Goal: Task Accomplishment & Management: Manage account settings

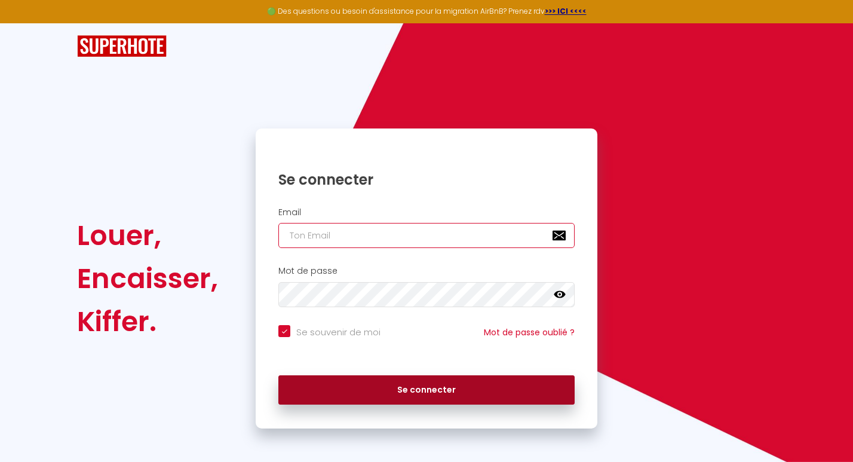
type input "[EMAIL_ADDRESS][DOMAIN_NAME]"
click at [404, 387] on button "Se connecter" at bounding box center [426, 390] width 296 height 30
checkbox input "true"
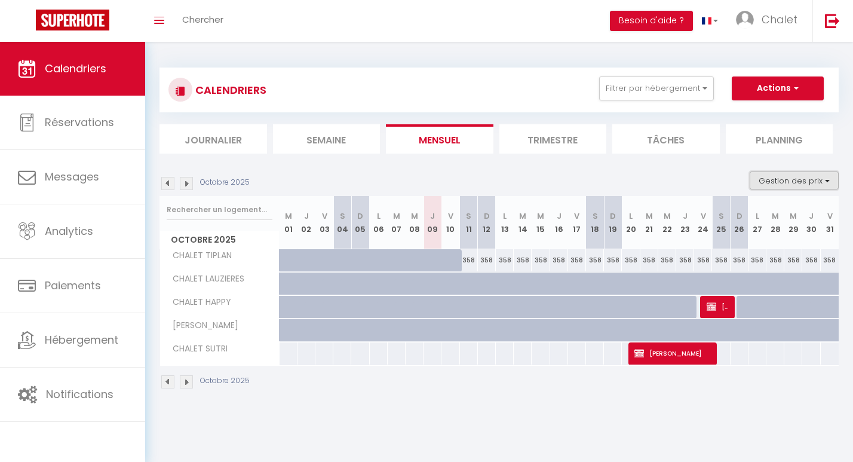
click at [797, 175] on button "Gestion des prix" at bounding box center [794, 180] width 89 height 18
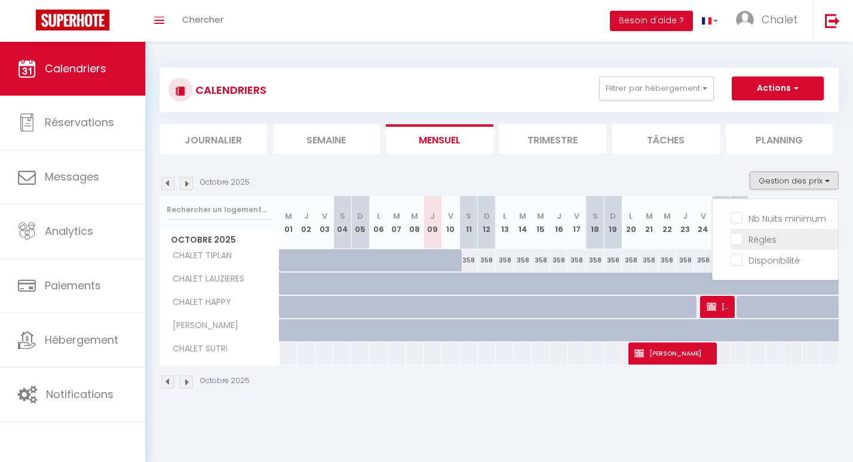
click at [754, 237] on input "Règles" at bounding box center [785, 238] width 108 height 12
checkbox input "true"
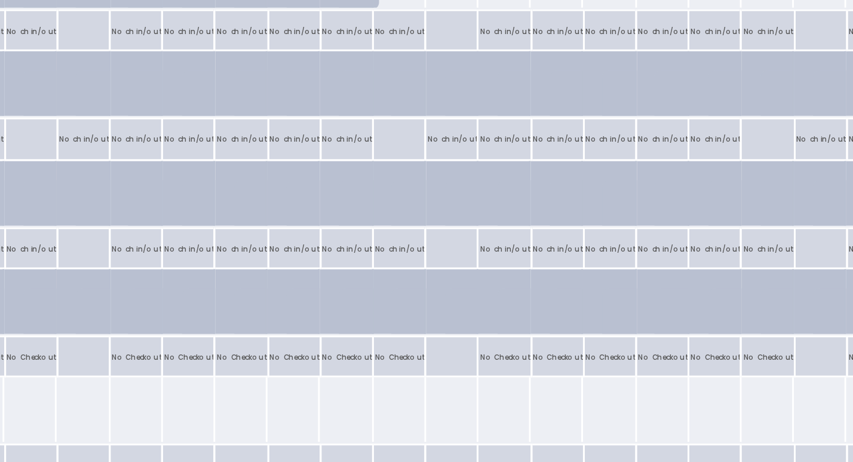
click at [464, 390] on p "No Checkout" at bounding box center [469, 389] width 17 height 11
type input "[DATE]"
type input "Dim 12 Octobre 2025"
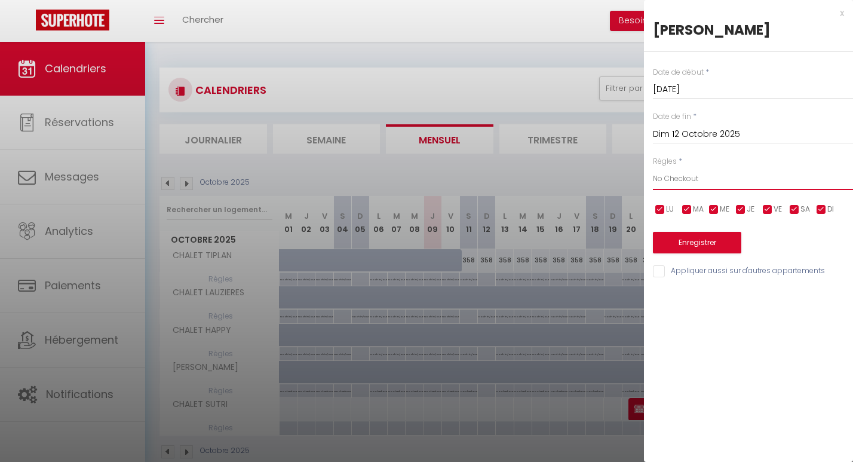
click at [715, 174] on select "Aucun No Checkin No Checkout Pas d'arrivée / Pas de départ" at bounding box center [753, 178] width 200 height 23
select select "1"
click at [653, 167] on select "Aucun No Checkin No Checkout Pas d'arrivée / Pas de départ" at bounding box center [753, 178] width 200 height 23
click at [736, 92] on input "[DATE]" at bounding box center [753, 90] width 200 height 16
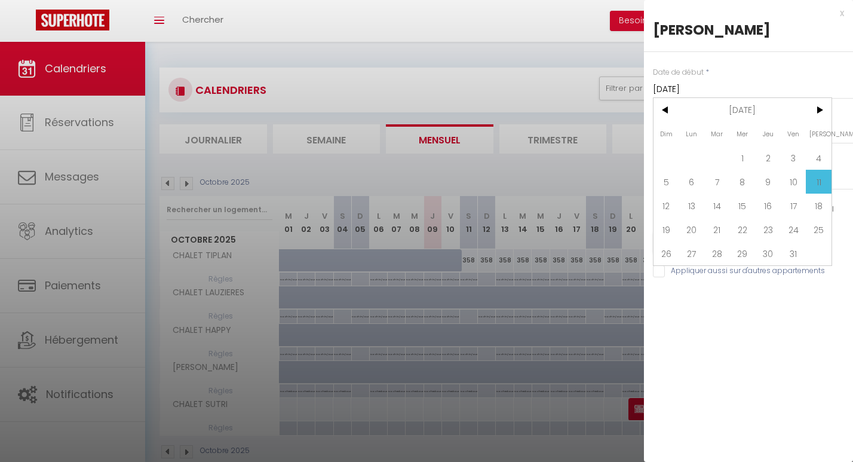
click at [736, 92] on input "[DATE]" at bounding box center [753, 90] width 200 height 16
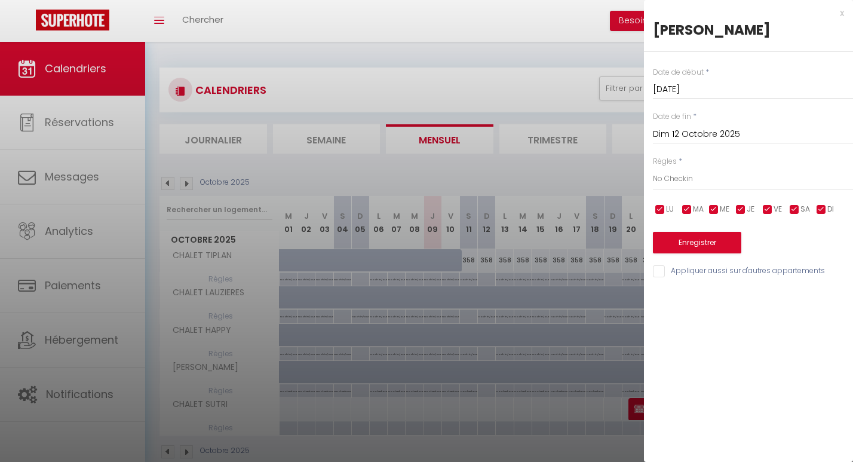
click at [729, 128] on input "Dim 12 Octobre 2025" at bounding box center [753, 135] width 200 height 16
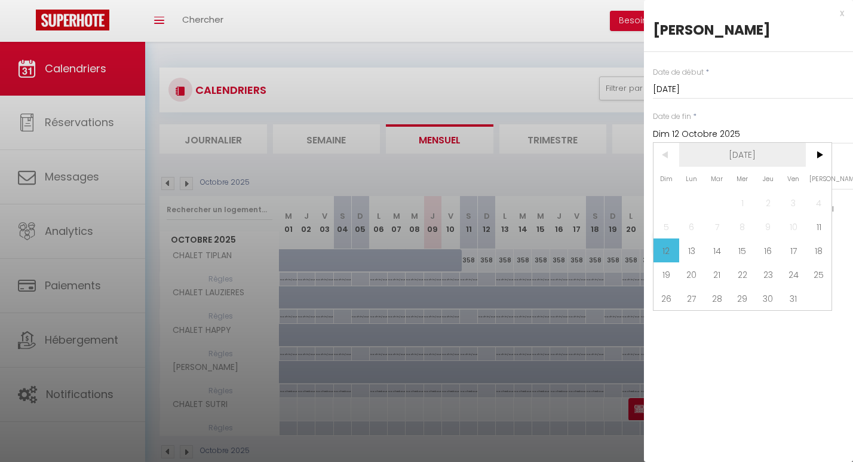
click at [759, 154] on span "[DATE]" at bounding box center [742, 155] width 127 height 24
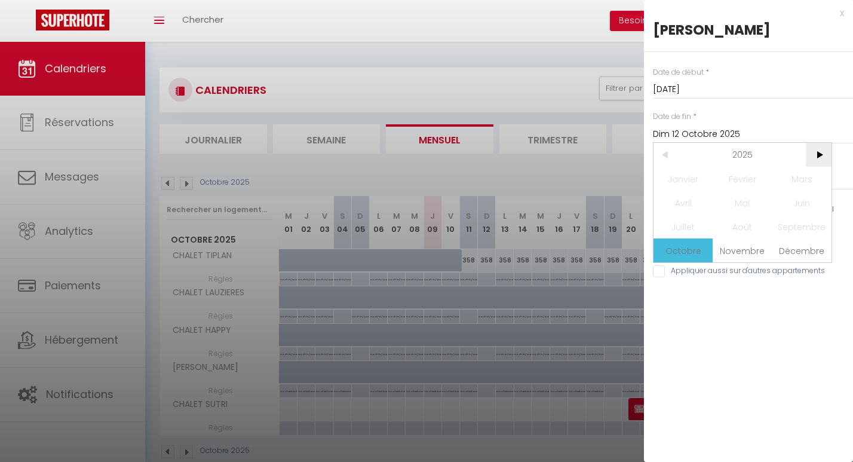
click at [820, 151] on span ">" at bounding box center [819, 155] width 26 height 24
click at [681, 249] on span "Octobre" at bounding box center [683, 250] width 59 height 24
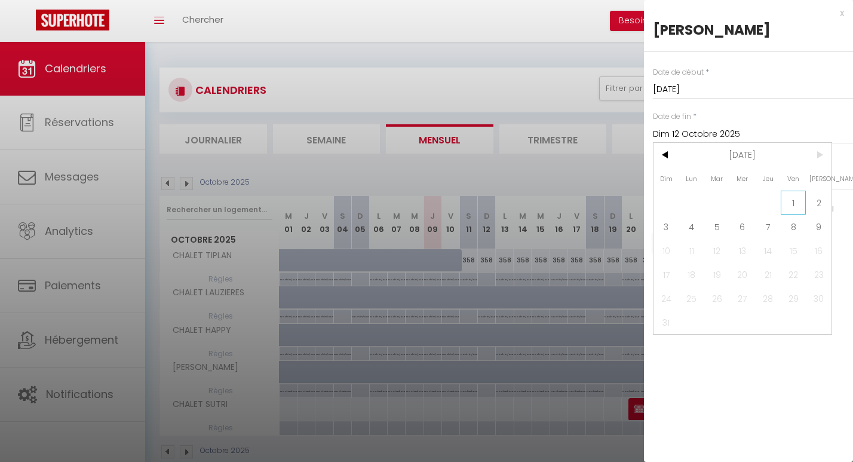
click at [792, 206] on span "1" at bounding box center [794, 203] width 26 height 24
type input "[DATE]"
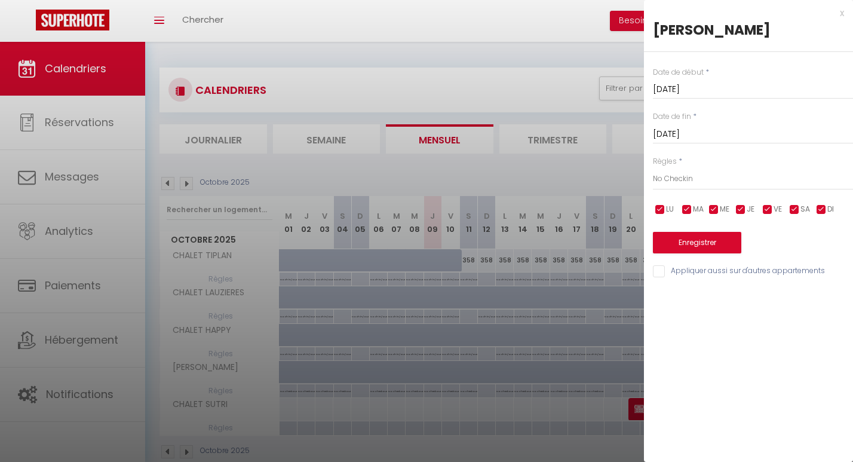
click at [821, 211] on input "checkbox" at bounding box center [821, 210] width 12 height 12
checkbox input "false"
click at [715, 244] on button "Enregistrer" at bounding box center [697, 243] width 88 height 22
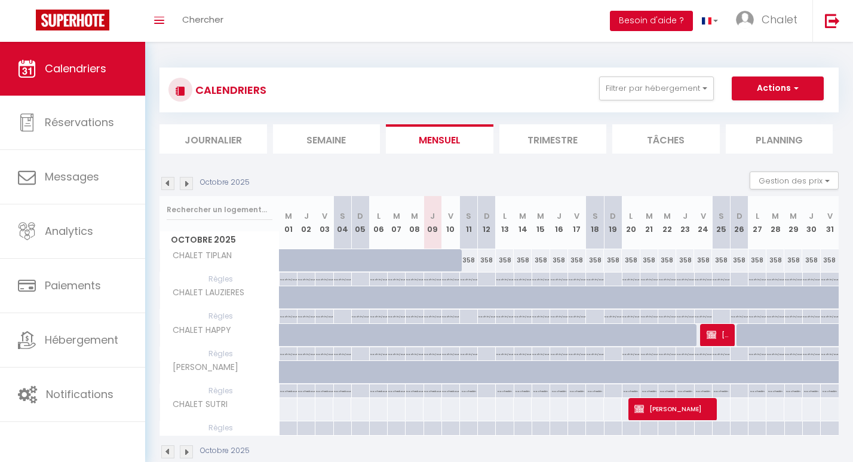
click at [640, 24] on button "Besoin d'aide ?" at bounding box center [651, 21] width 83 height 20
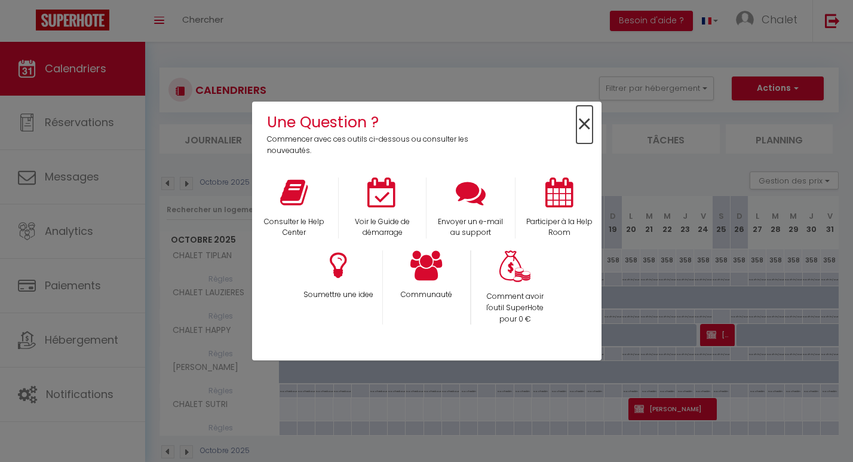
click at [584, 123] on span "×" at bounding box center [585, 125] width 16 height 38
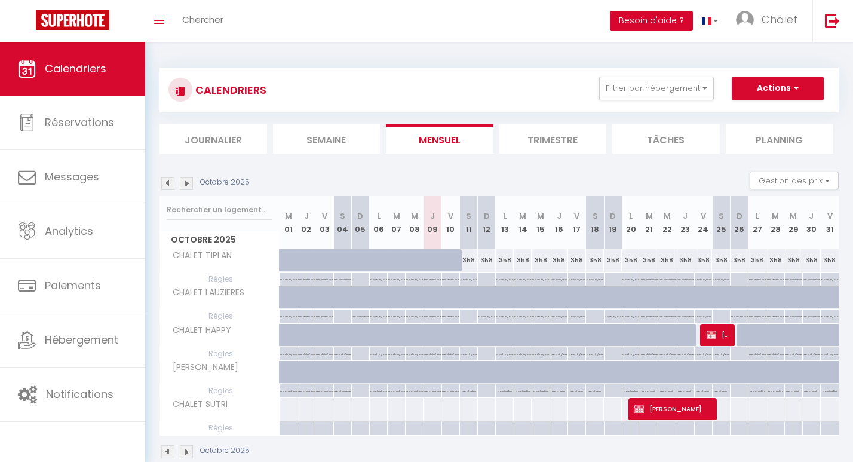
click at [663, 23] on button "Besoin d'aide ?" at bounding box center [651, 21] width 83 height 20
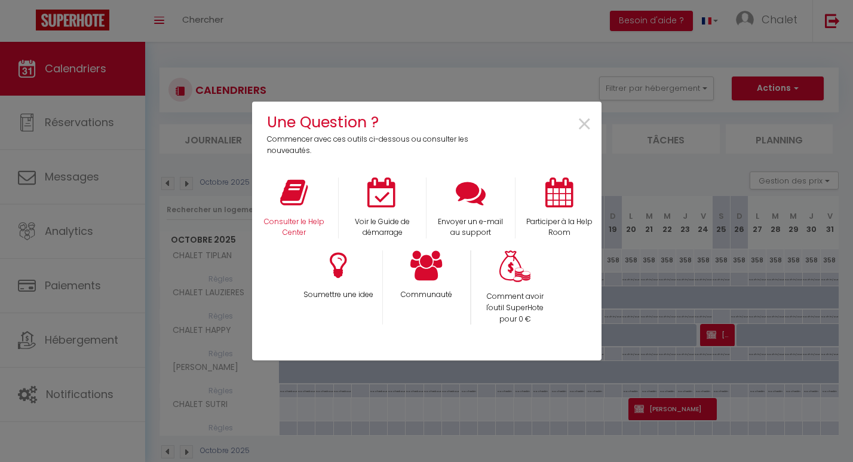
click at [314, 191] on div "Consulter le Help Center" at bounding box center [294, 208] width 88 height 62
click at [288, 225] on p "Consulter le Help Center" at bounding box center [294, 227] width 73 height 23
click at [584, 119] on span "×" at bounding box center [585, 125] width 16 height 38
